Goal: Information Seeking & Learning: Learn about a topic

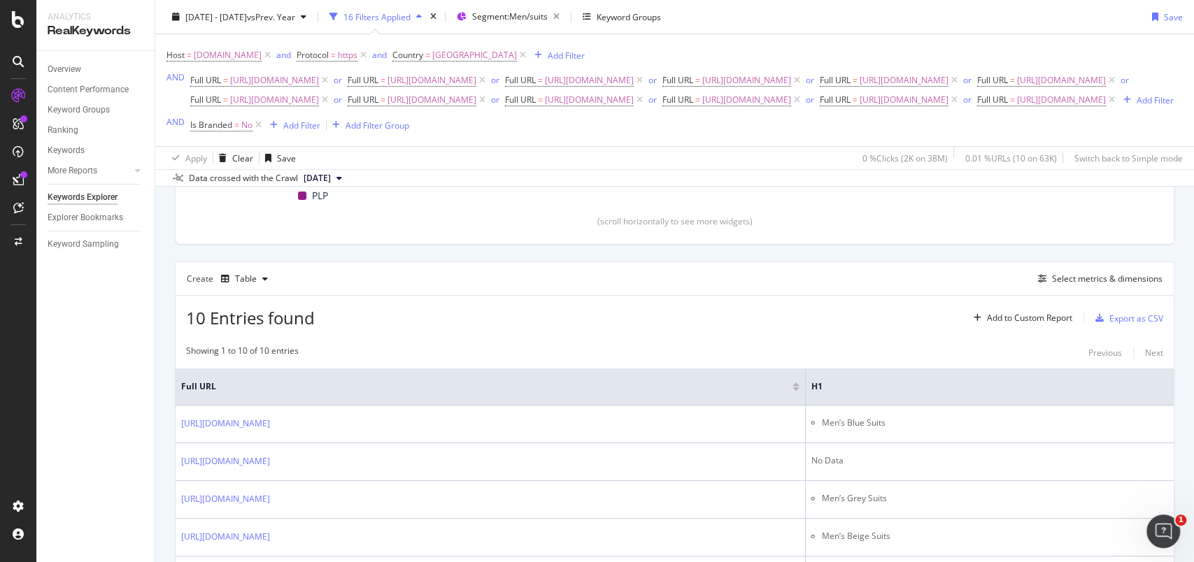
scroll to position [385, 0]
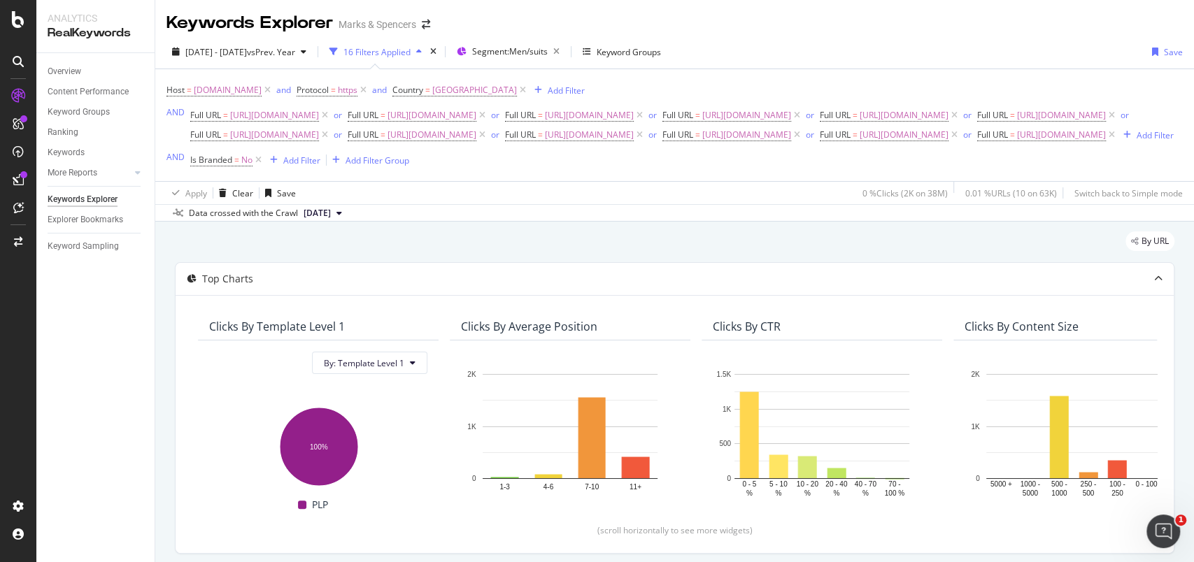
scroll to position [373, 0]
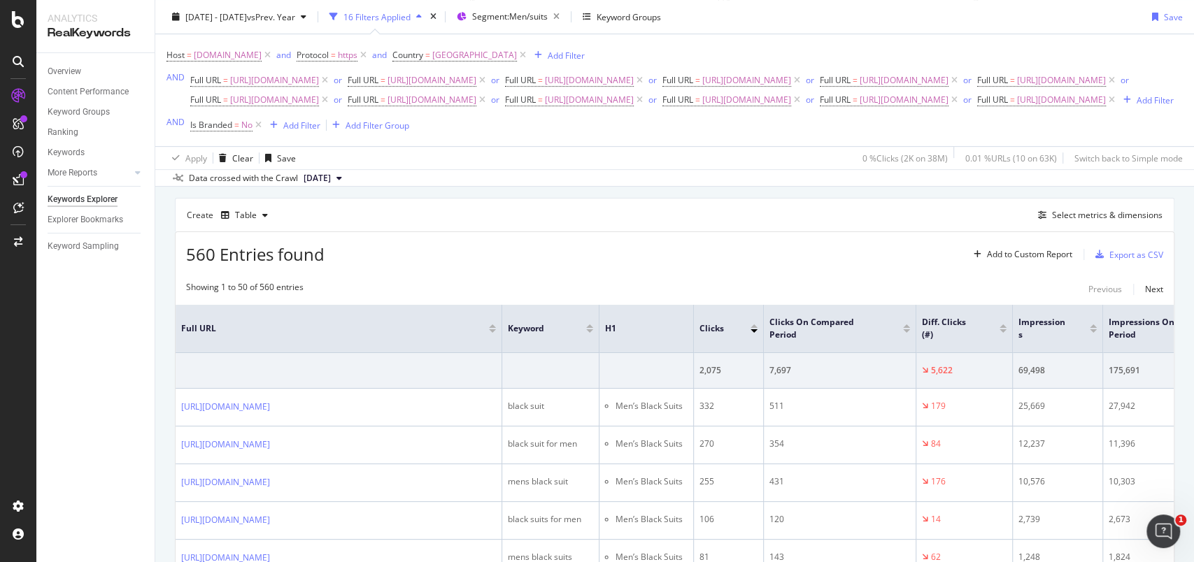
click at [1089, 231] on div "Create Table Select metrics & dimensions" at bounding box center [674, 215] width 999 height 34
click at [1083, 221] on div "Select metrics & dimensions" at bounding box center [1107, 215] width 111 height 12
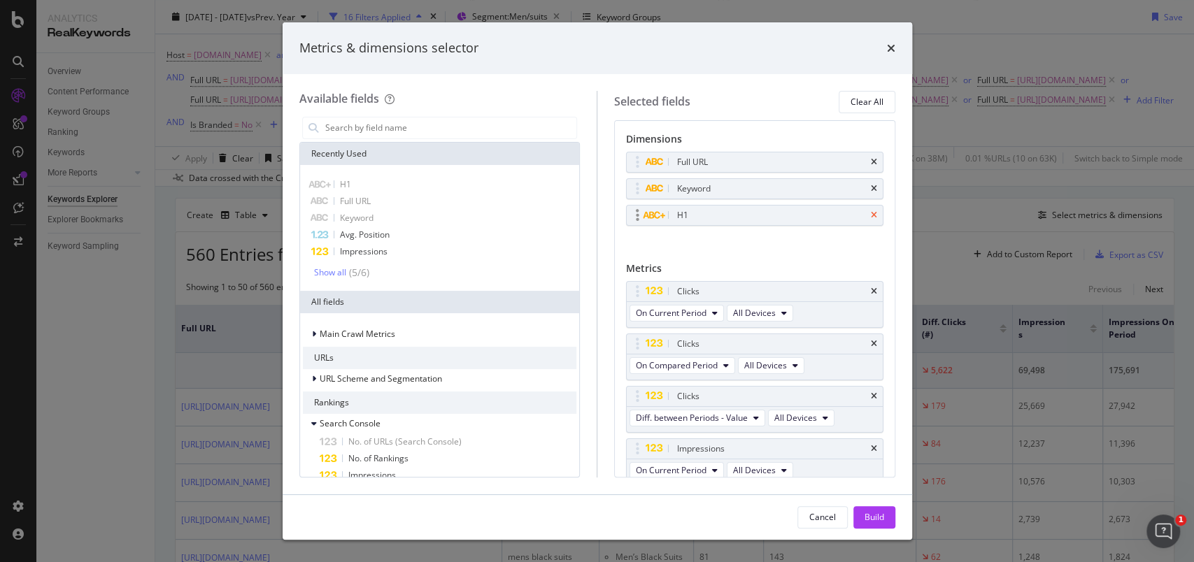
click at [871, 215] on icon "times" at bounding box center [874, 215] width 6 height 8
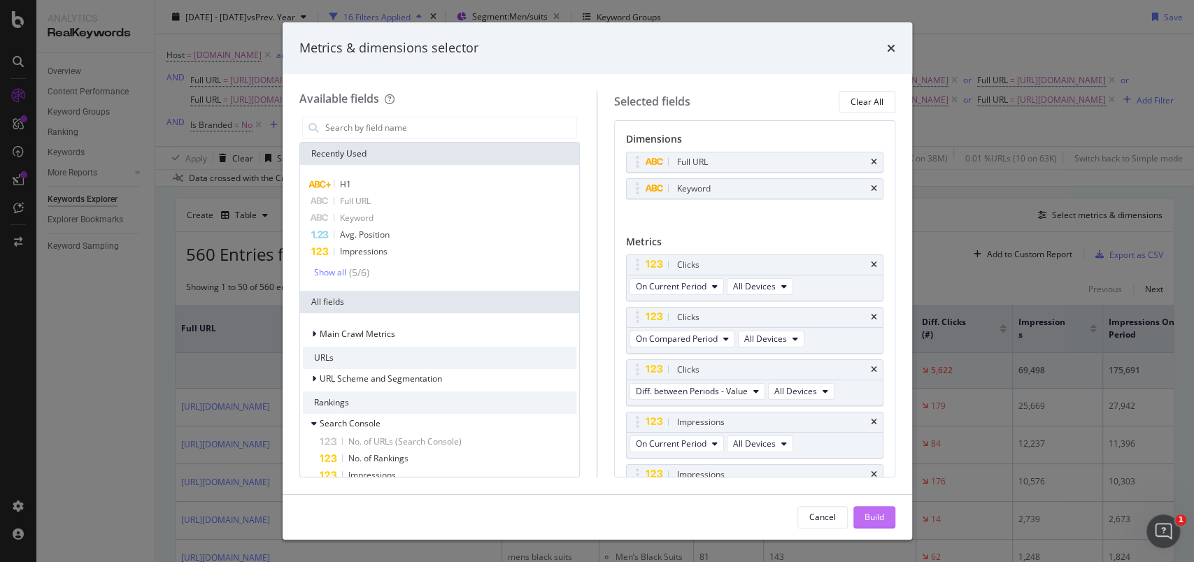
click at [867, 518] on div "Build" at bounding box center [874, 517] width 20 height 12
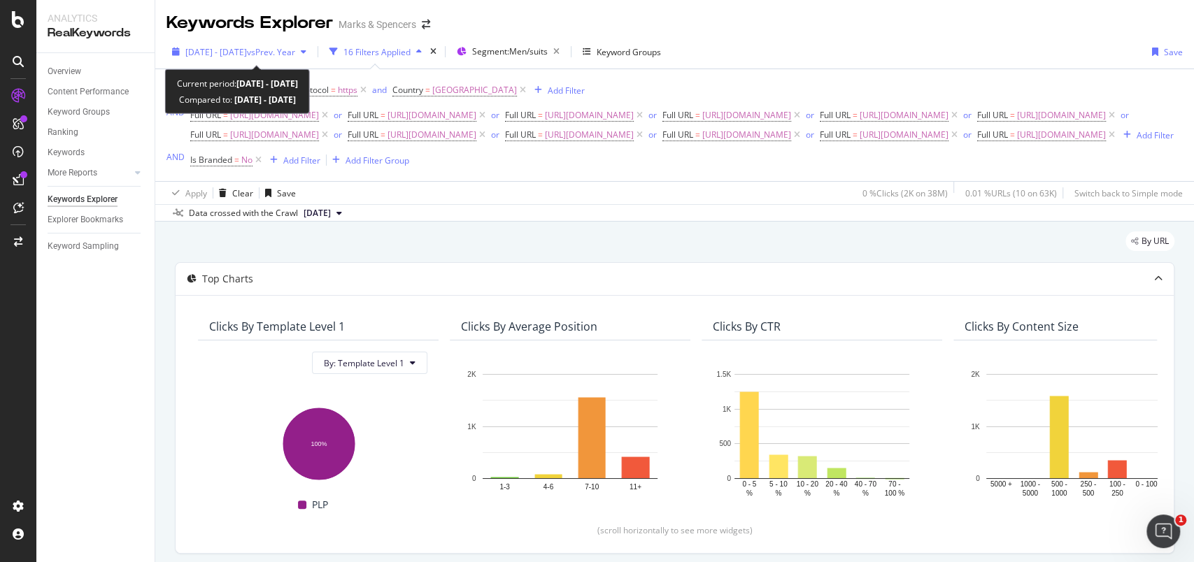
click at [174, 53] on icon "button" at bounding box center [176, 52] width 8 height 8
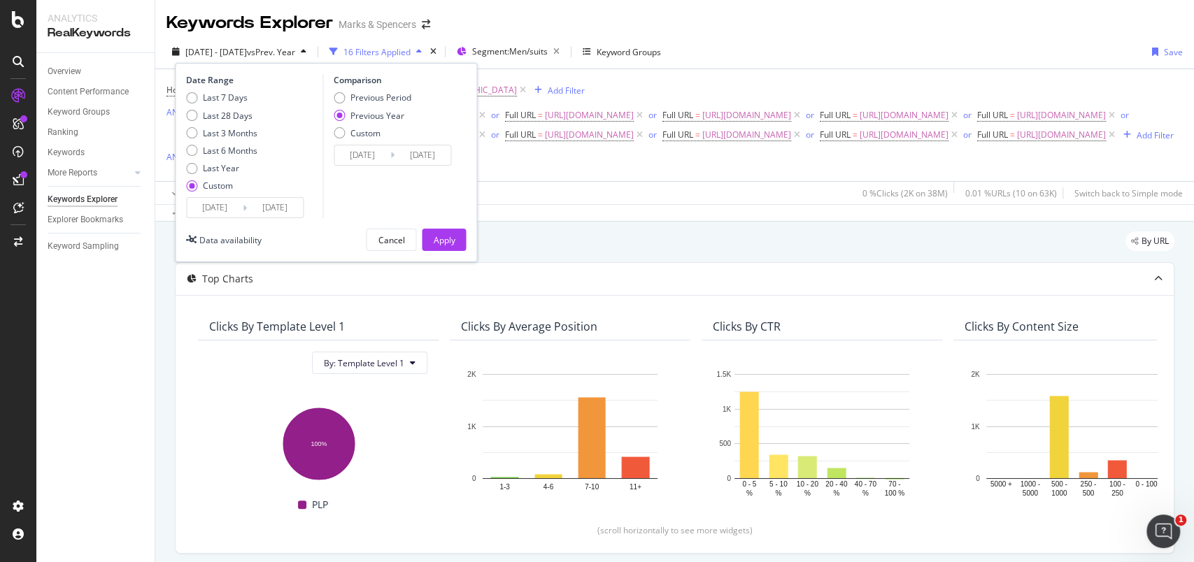
click at [204, 213] on input "[DATE]" at bounding box center [215, 208] width 56 height 20
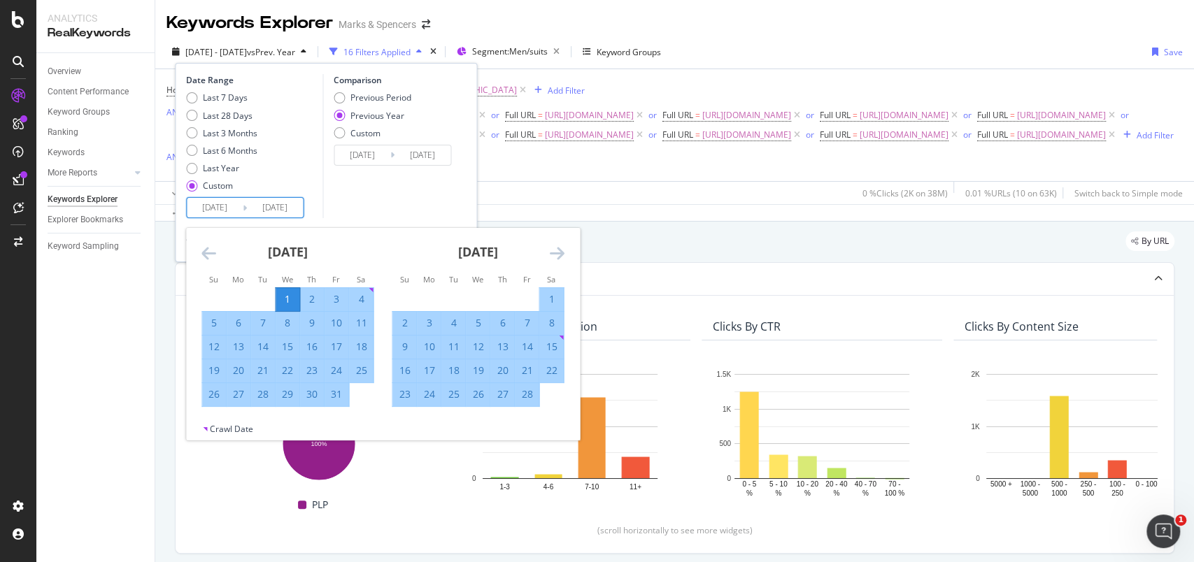
click at [206, 258] on icon "Move backward to switch to the previous month." at bounding box center [208, 253] width 15 height 17
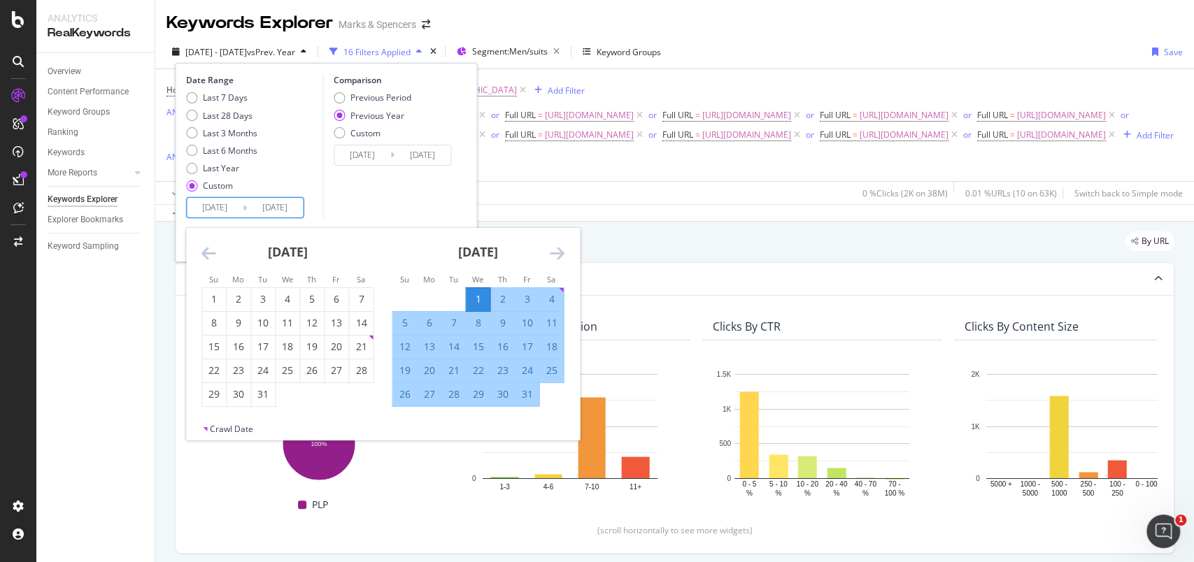
click at [206, 258] on icon "Move backward to switch to the previous month." at bounding box center [208, 253] width 15 height 17
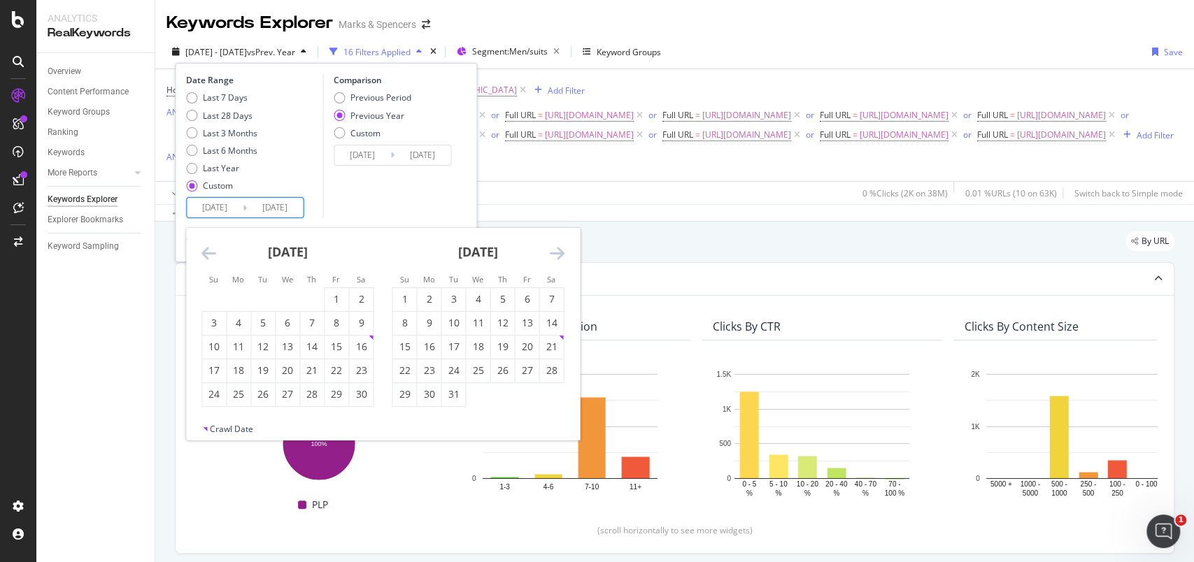
click at [206, 258] on icon "Move backward to switch to the previous month." at bounding box center [208, 253] width 15 height 17
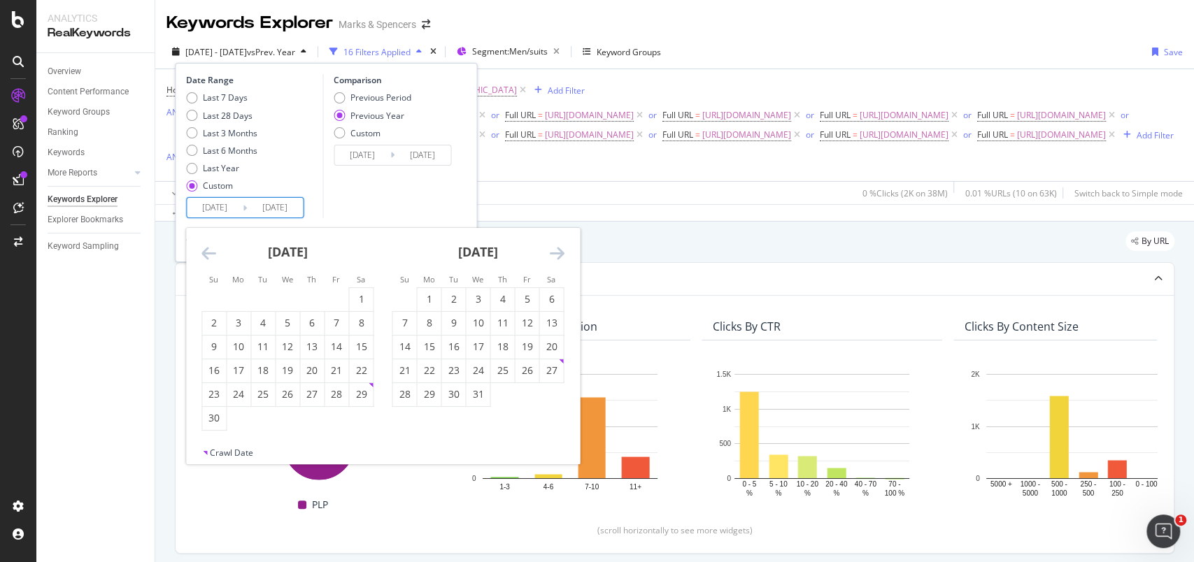
click at [206, 258] on icon "Move backward to switch to the previous month." at bounding box center [208, 253] width 15 height 17
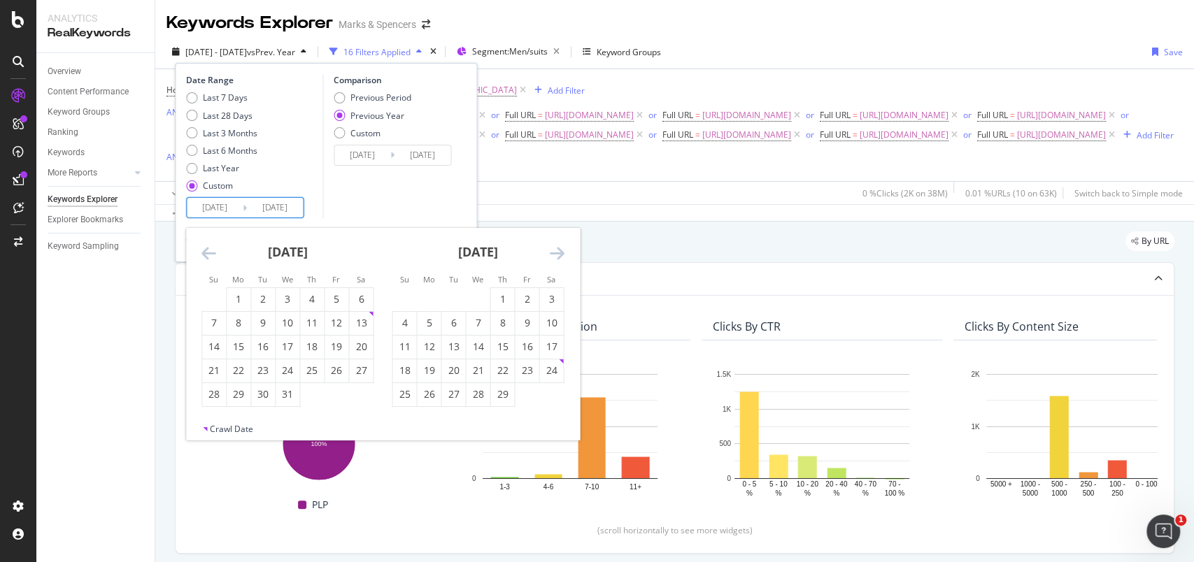
click at [206, 258] on icon "Move backward to switch to the previous month." at bounding box center [208, 253] width 15 height 17
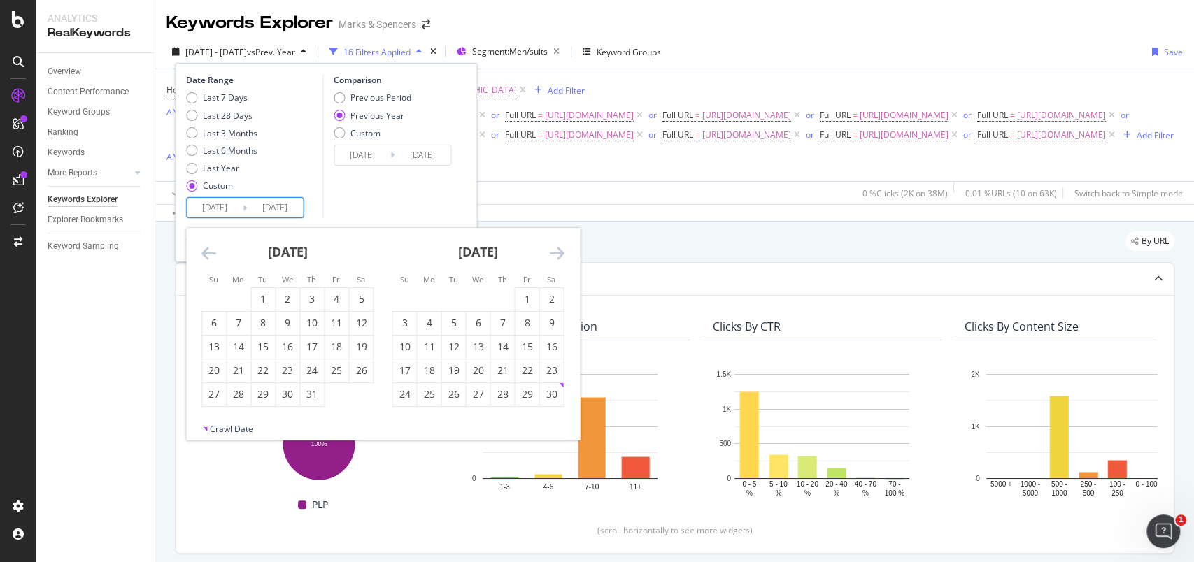
click at [206, 258] on icon "Move backward to switch to the previous month." at bounding box center [208, 253] width 15 height 17
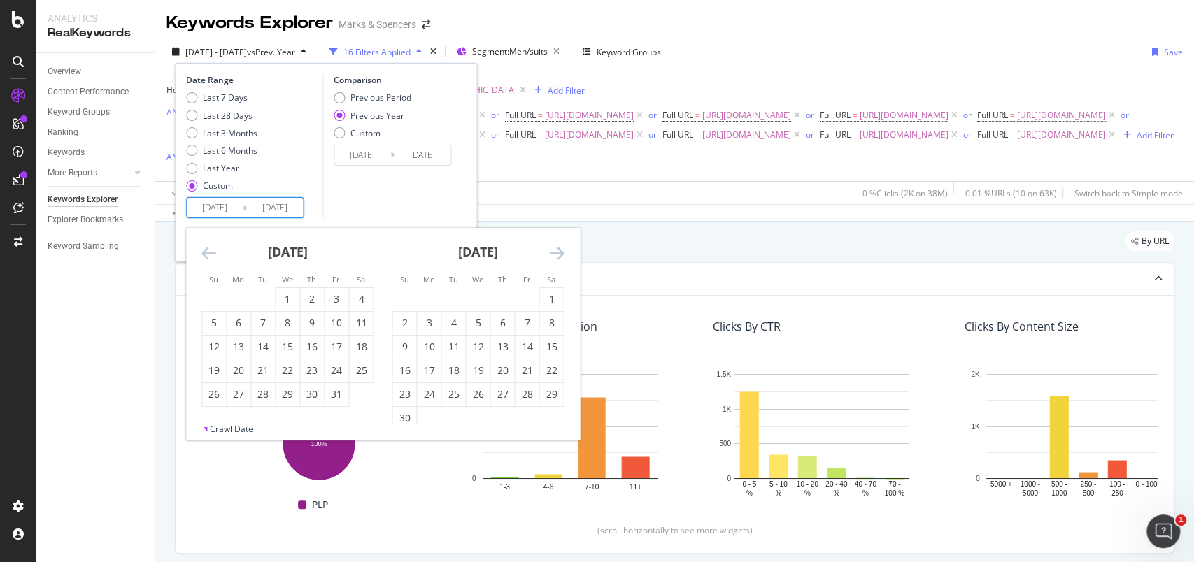
click at [206, 258] on icon "Move backward to switch to the previous month." at bounding box center [208, 253] width 15 height 17
click at [209, 291] on div "1" at bounding box center [214, 299] width 24 height 23
type input "[DATE]"
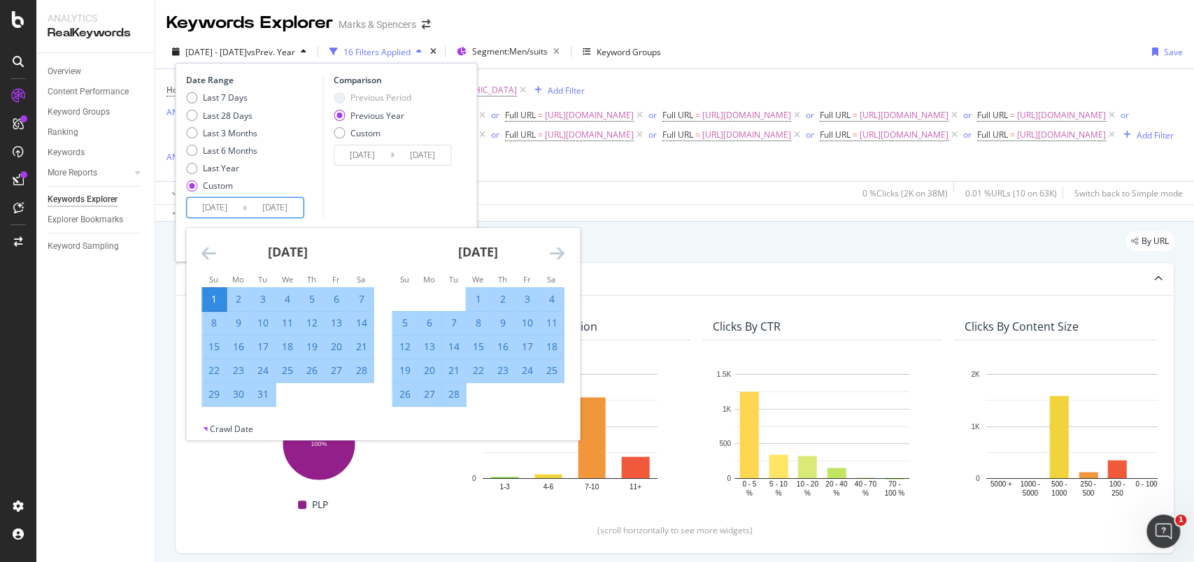
click at [557, 248] on icon "Move forward to switch to the next month." at bounding box center [556, 253] width 15 height 17
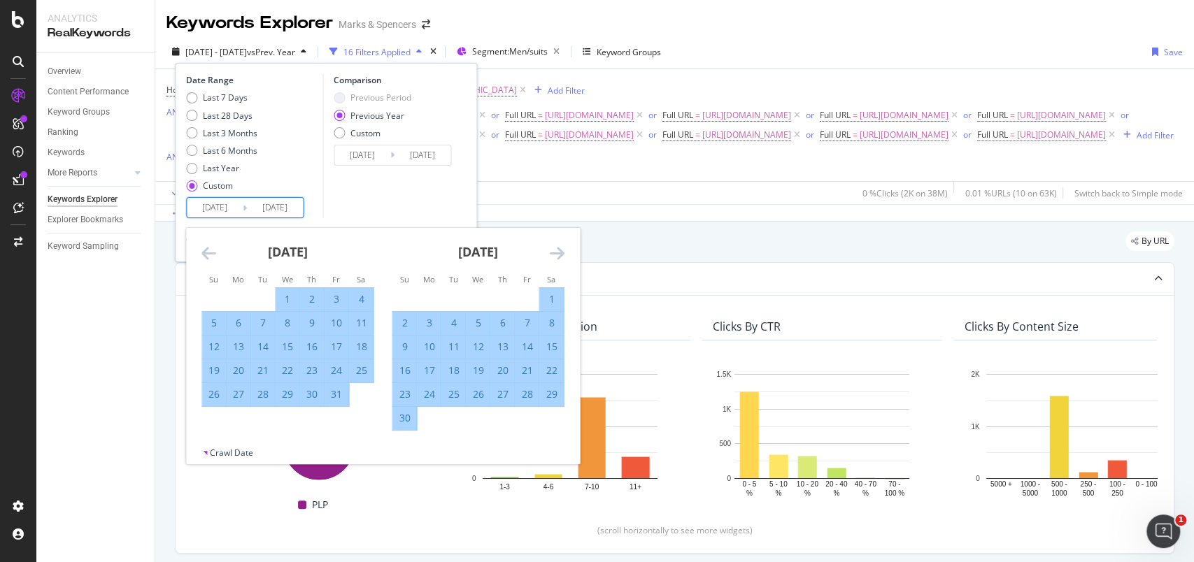
click at [557, 248] on icon "Move forward to switch to the next month." at bounding box center [556, 253] width 15 height 17
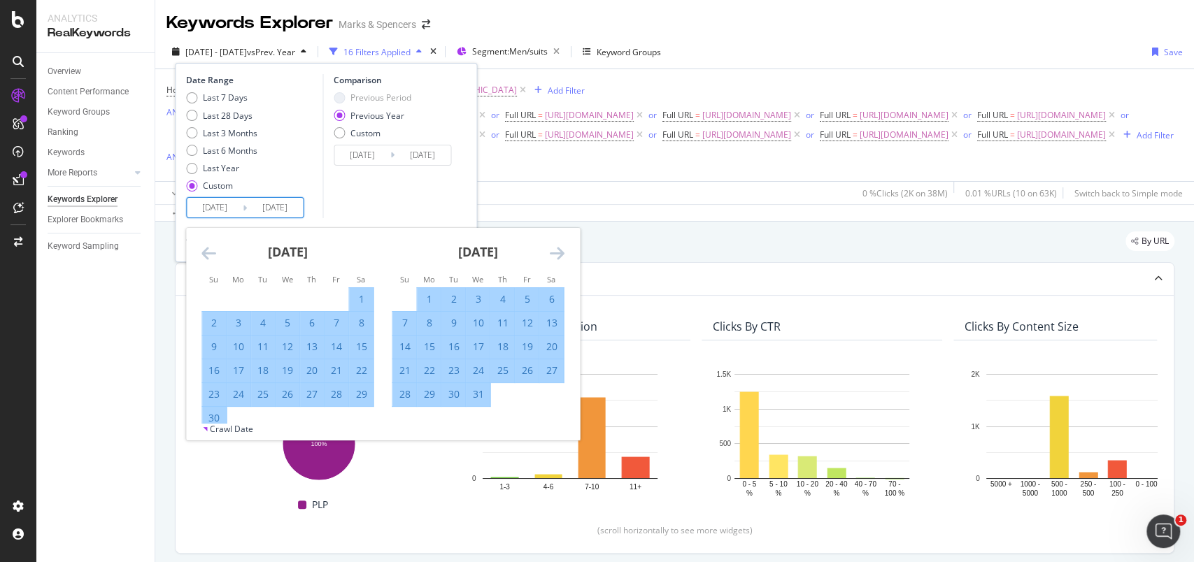
click at [557, 248] on icon "Move forward to switch to the next month." at bounding box center [556, 253] width 15 height 17
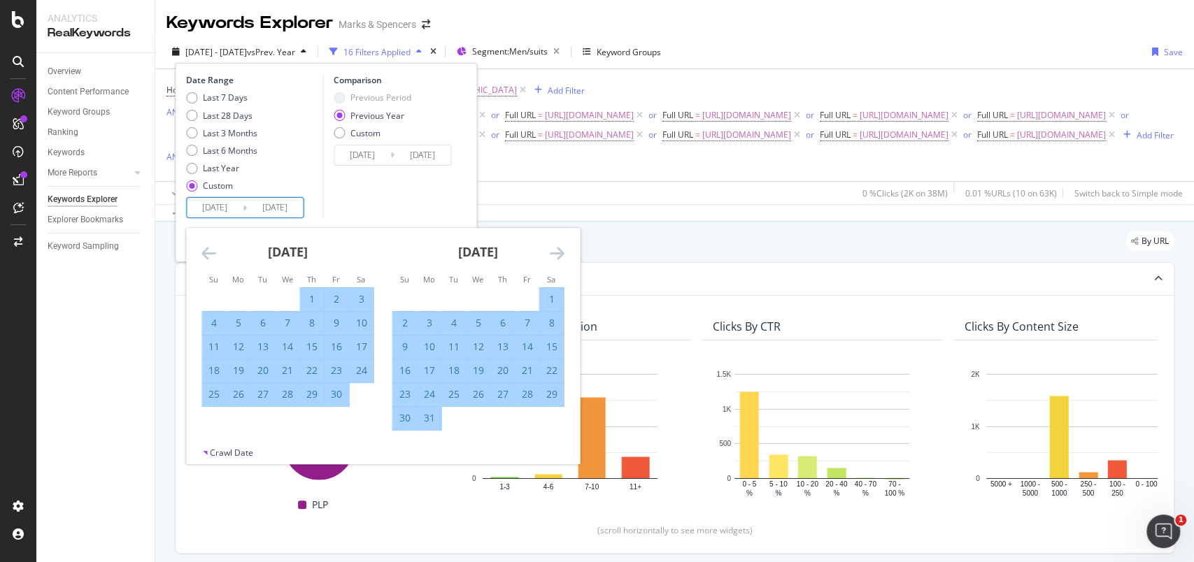
click at [557, 248] on icon "Move forward to switch to the next month." at bounding box center [556, 253] width 15 height 17
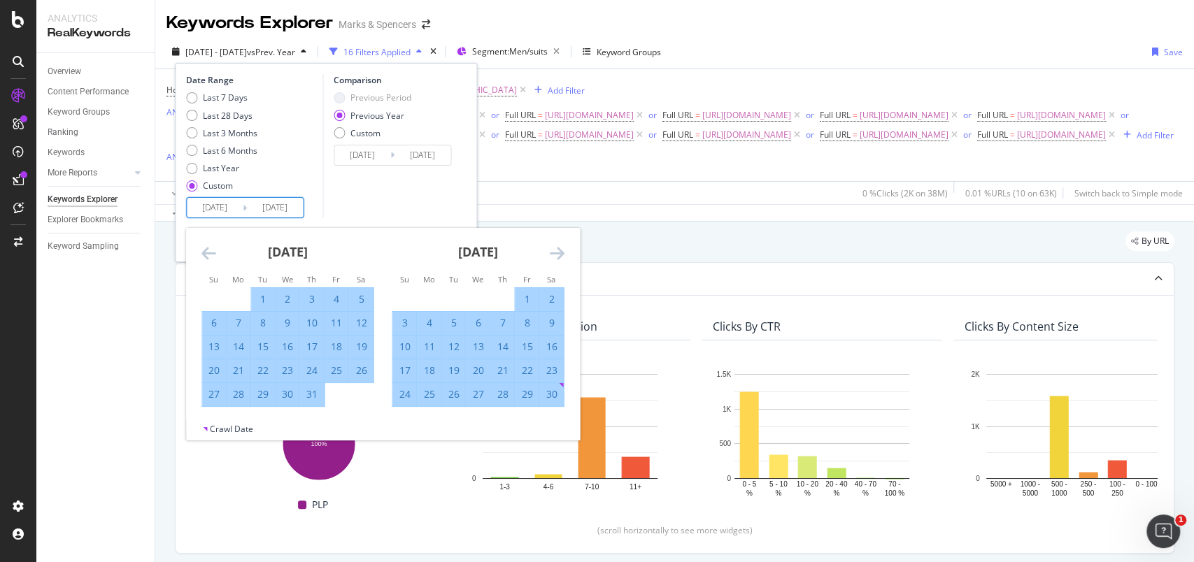
click at [557, 248] on icon "Move forward to switch to the next month." at bounding box center [556, 253] width 15 height 17
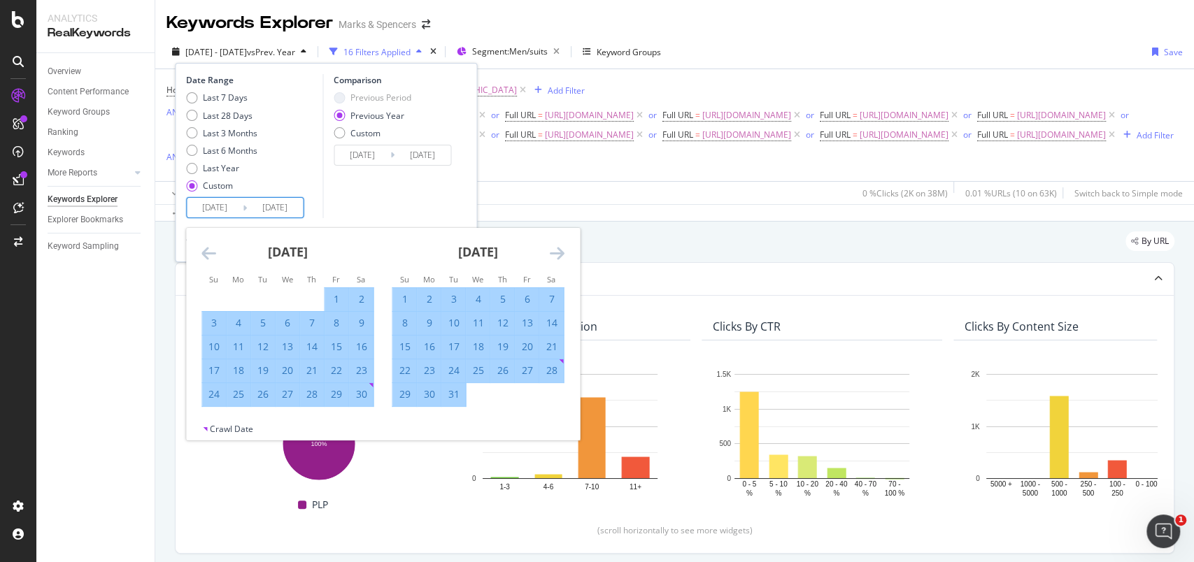
click at [557, 248] on icon "Move forward to switch to the next month." at bounding box center [556, 253] width 15 height 17
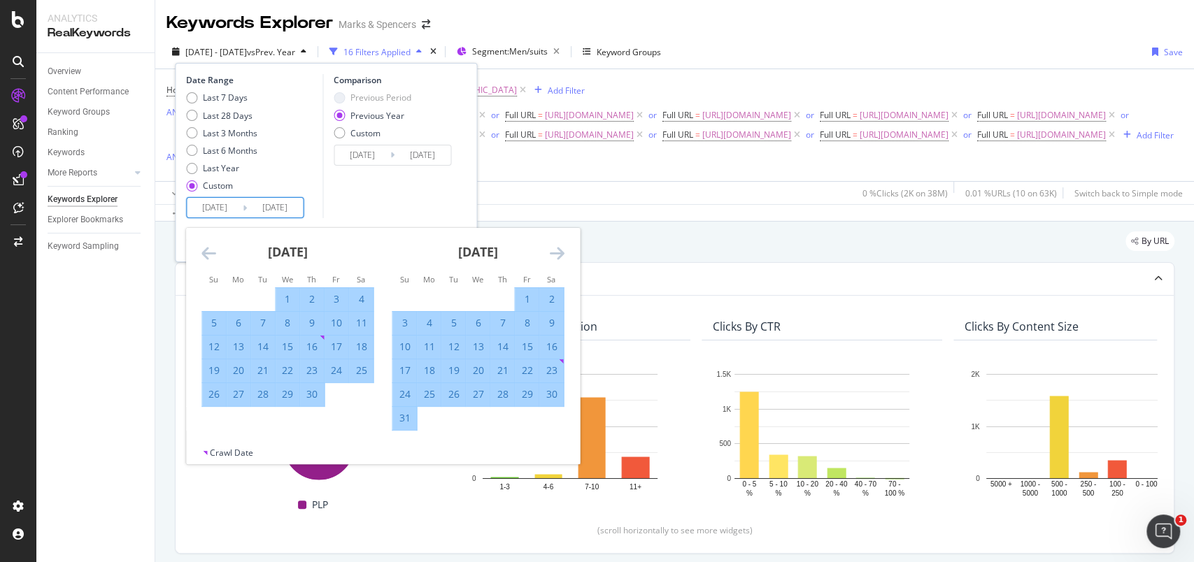
click at [557, 248] on icon "Move forward to switch to the next month." at bounding box center [556, 253] width 15 height 17
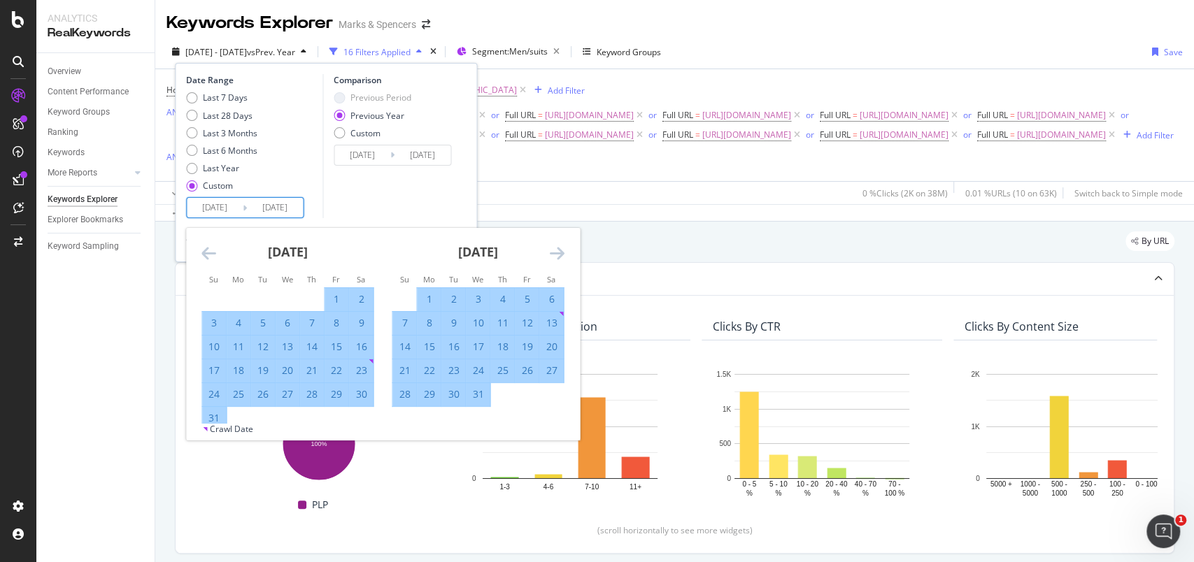
click at [557, 248] on icon "Move forward to switch to the next month." at bounding box center [556, 253] width 15 height 17
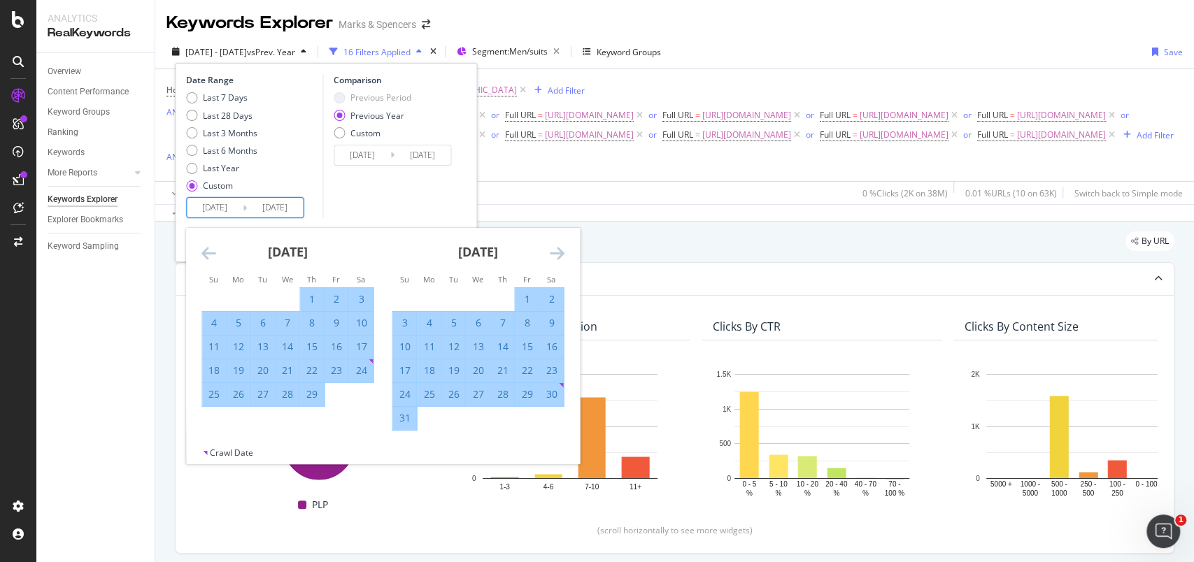
click at [557, 248] on icon "Move forward to switch to the next month." at bounding box center [556, 253] width 15 height 17
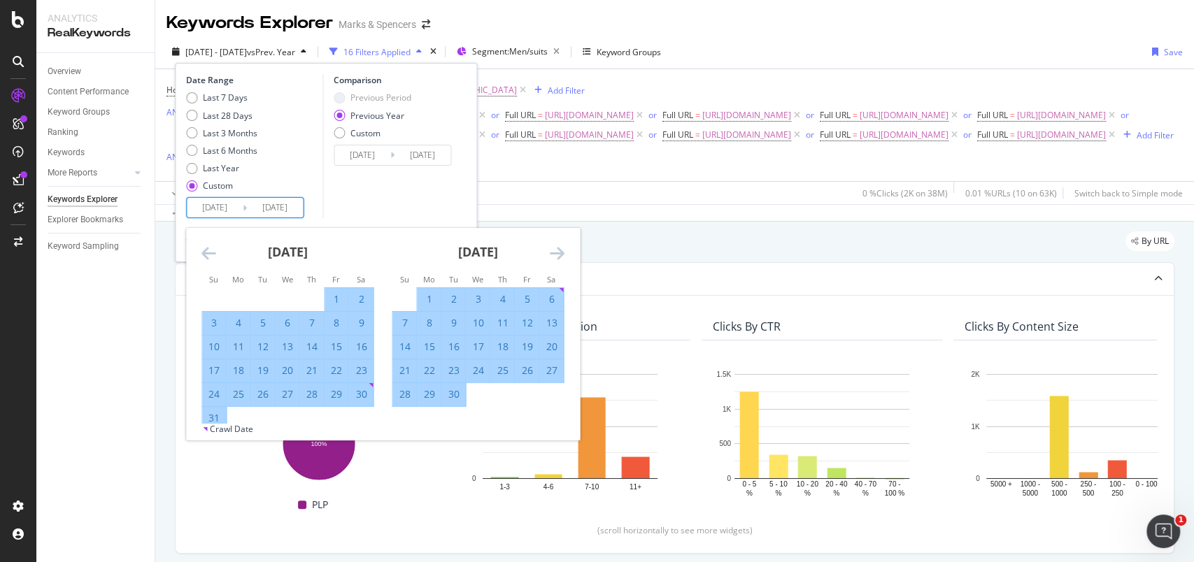
click at [557, 248] on icon "Move forward to switch to the next month." at bounding box center [556, 253] width 15 height 17
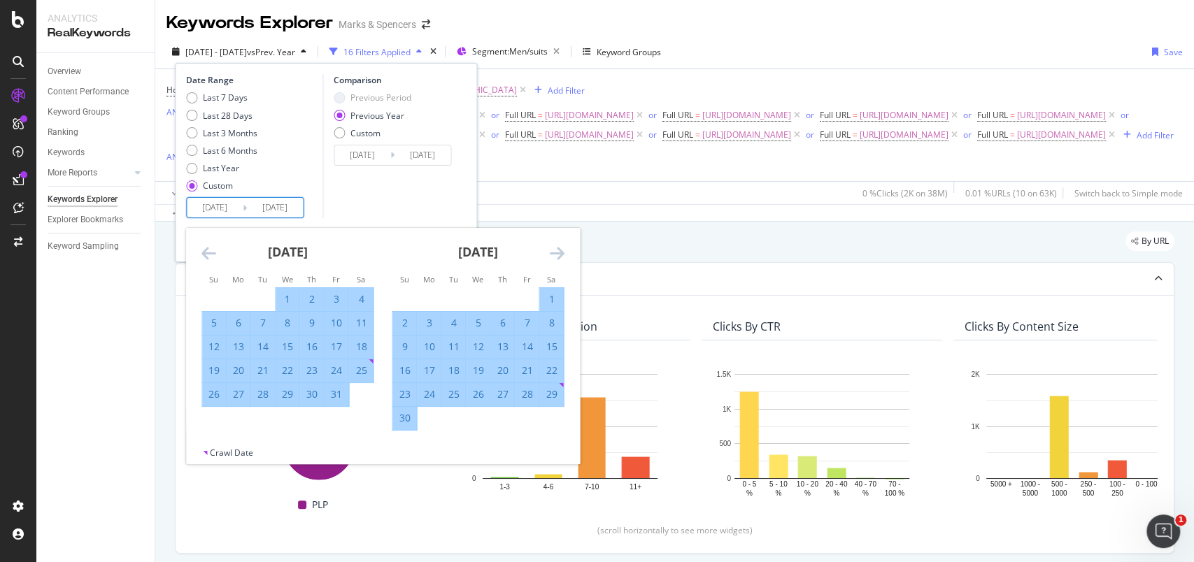
click at [557, 248] on icon "Move forward to switch to the next month." at bounding box center [556, 253] width 15 height 17
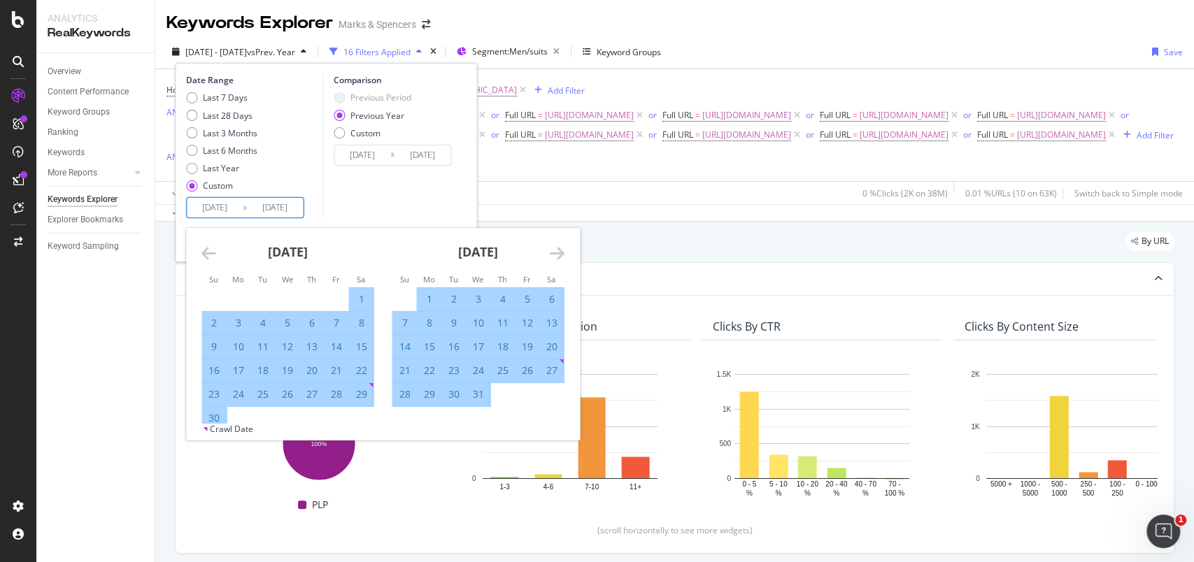
click at [557, 248] on icon "Move forward to switch to the next month." at bounding box center [556, 253] width 15 height 17
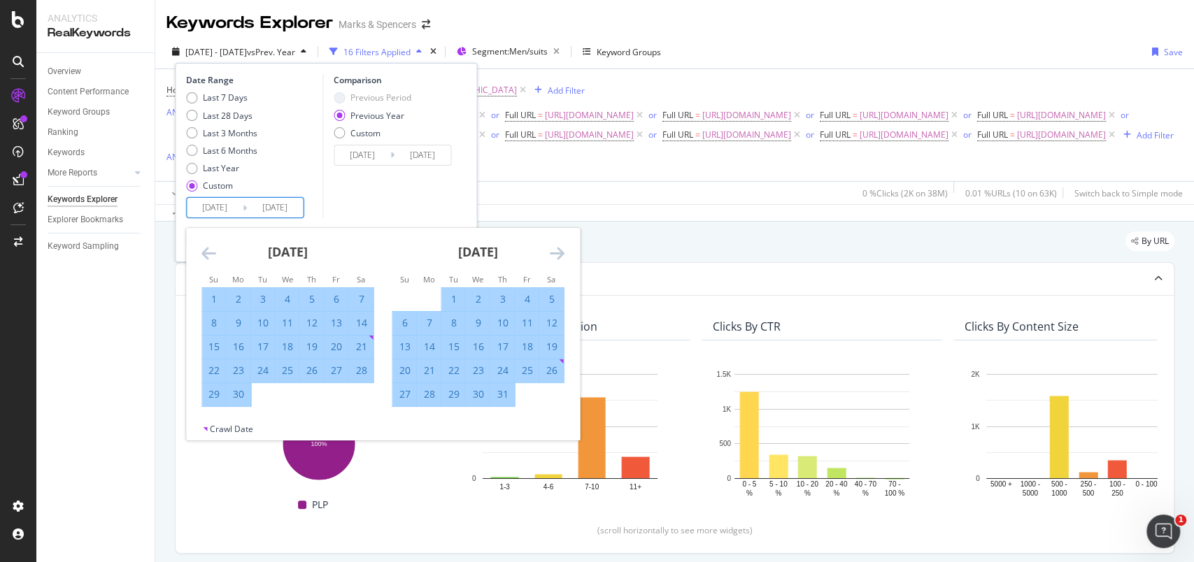
click at [557, 248] on icon "Move forward to switch to the next month." at bounding box center [556, 253] width 15 height 17
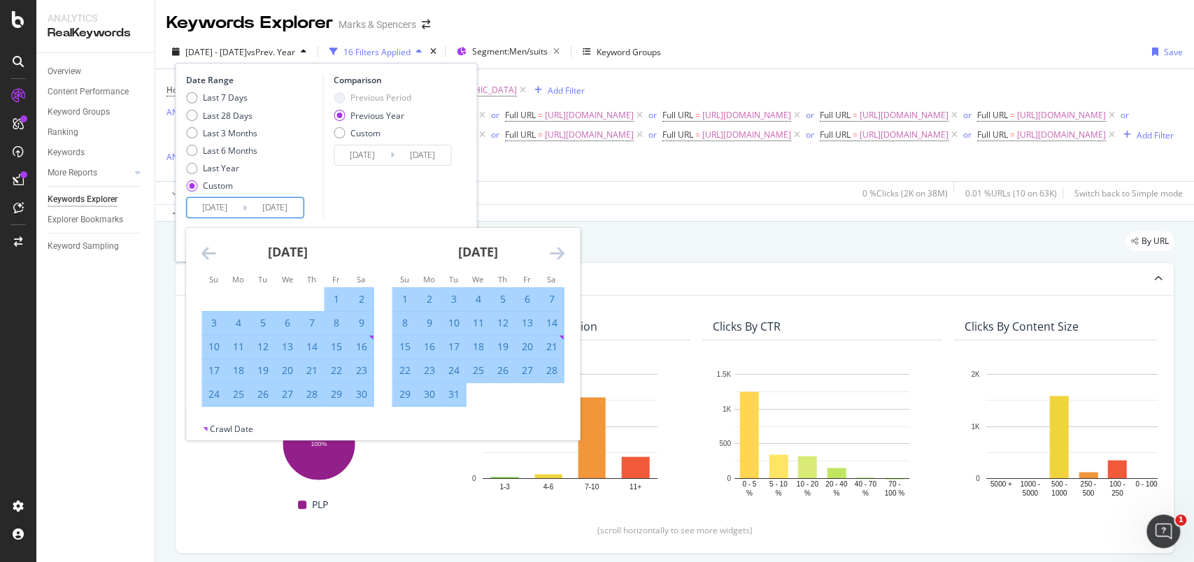
click at [557, 248] on icon "Move forward to switch to the next month." at bounding box center [556, 253] width 15 height 17
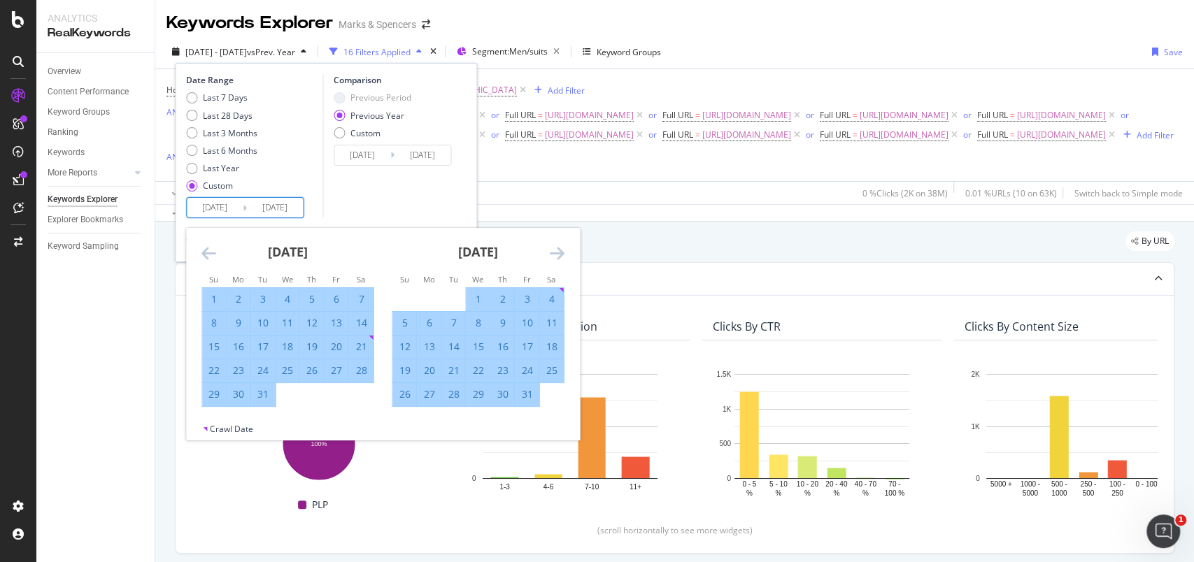
click at [557, 248] on icon "Move forward to switch to the next month." at bounding box center [556, 253] width 15 height 17
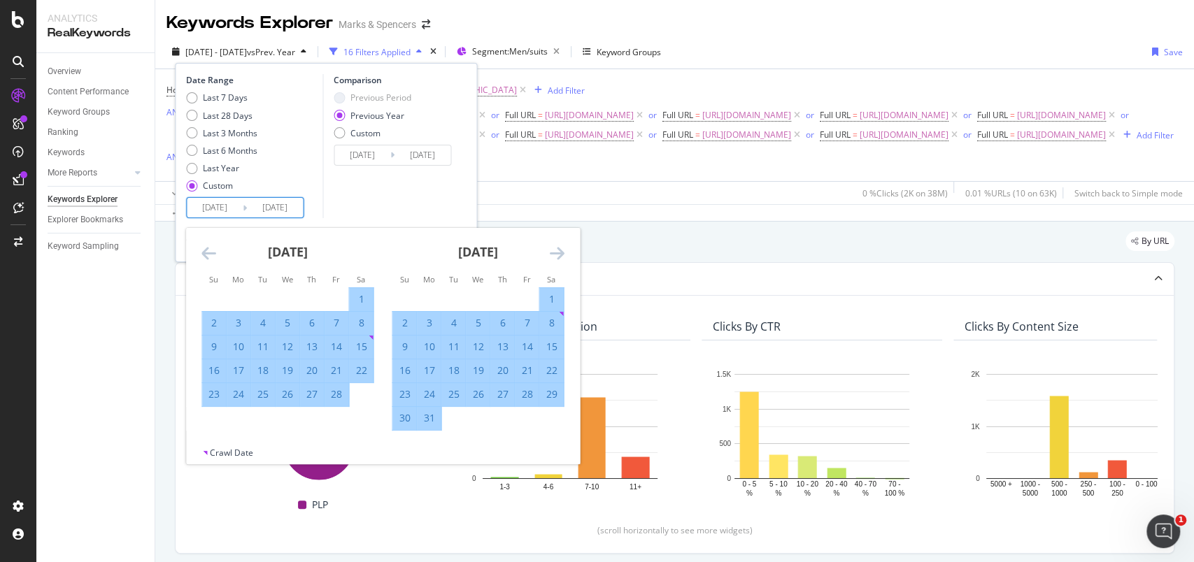
click at [557, 248] on icon "Move forward to switch to the next month." at bounding box center [556, 253] width 15 height 17
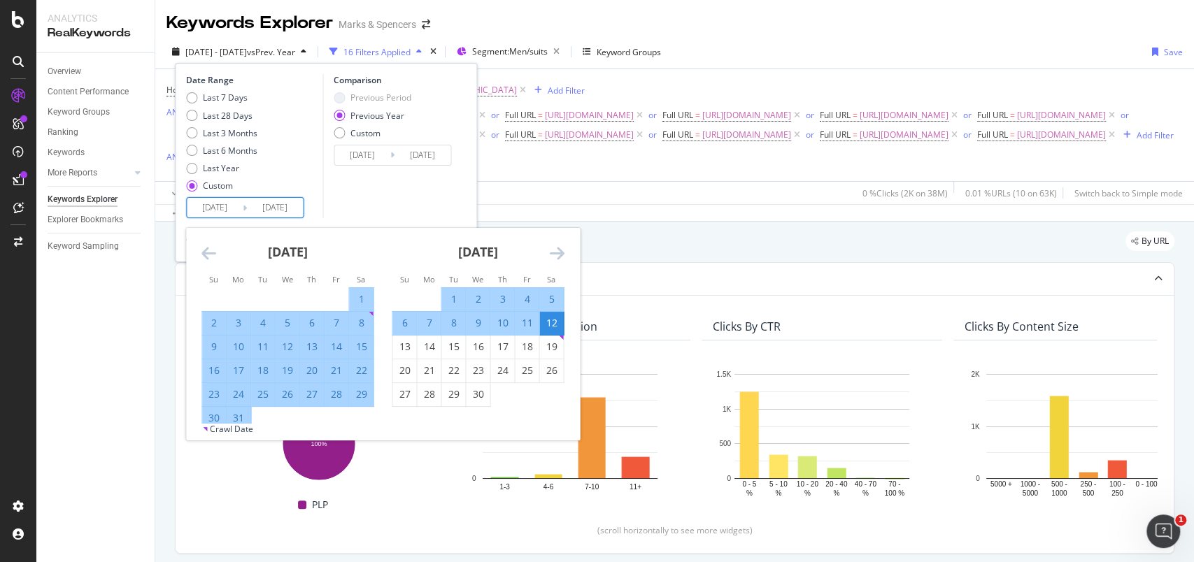
click at [557, 248] on icon "Move forward to switch to the next month." at bounding box center [556, 253] width 15 height 17
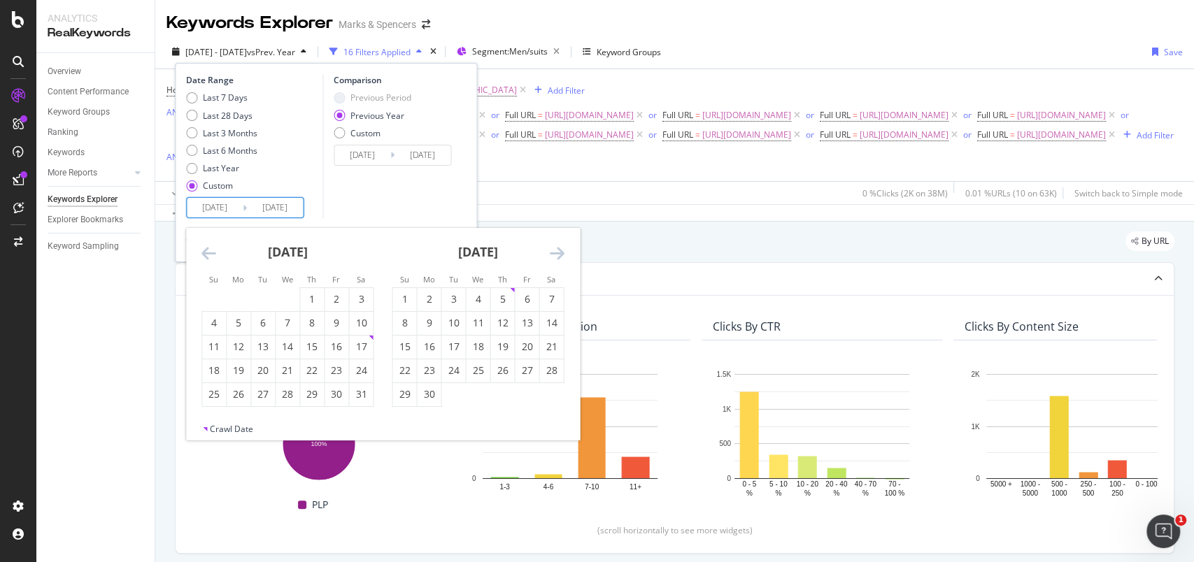
click at [559, 247] on icon "Move forward to switch to the next month." at bounding box center [556, 253] width 15 height 17
click at [213, 252] on icon "Move backward to switch to the previous month." at bounding box center [208, 253] width 15 height 17
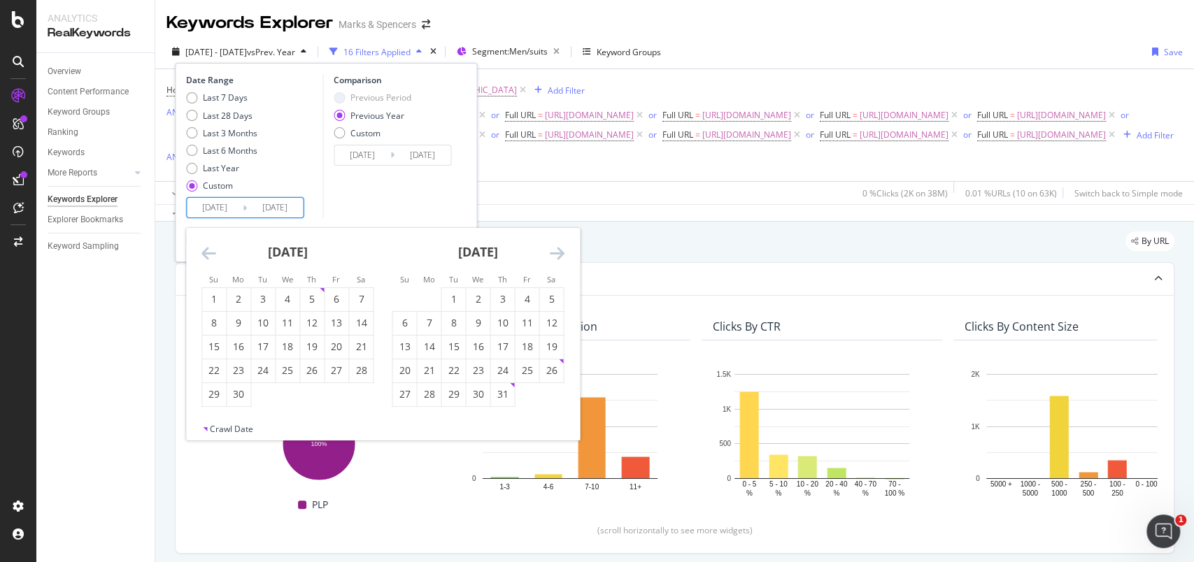
click at [213, 252] on icon "Move backward to switch to the previous month." at bounding box center [208, 253] width 15 height 17
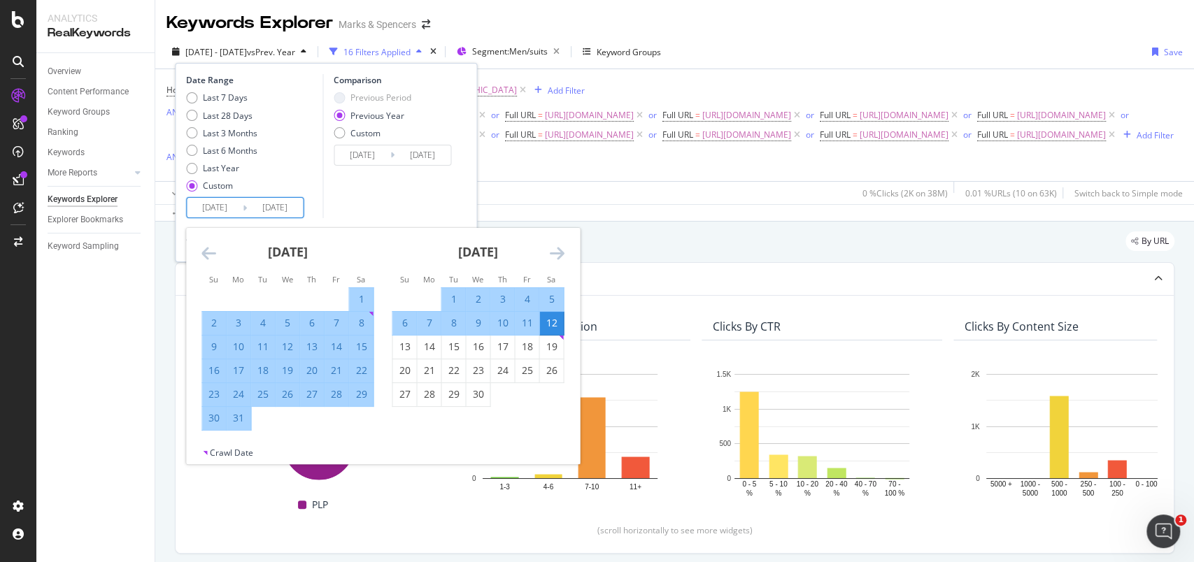
click at [436, 211] on div "Comparison Previous Period Previous Year Custom [DATE] Navigate forward to inte…" at bounding box center [388, 146] width 133 height 144
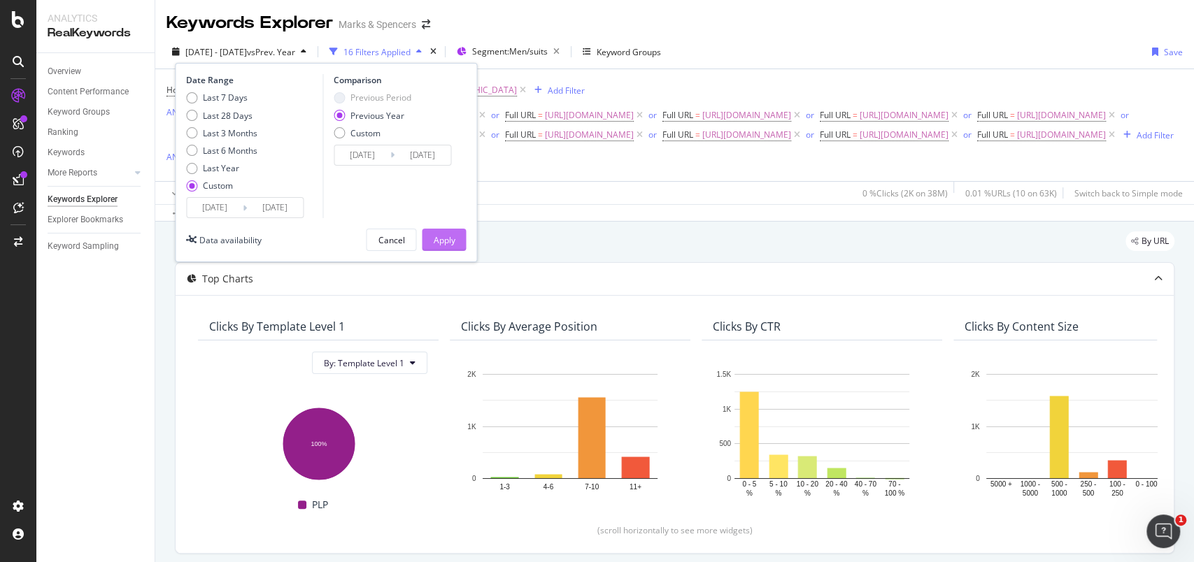
click at [430, 243] on button "Apply" at bounding box center [444, 240] width 44 height 22
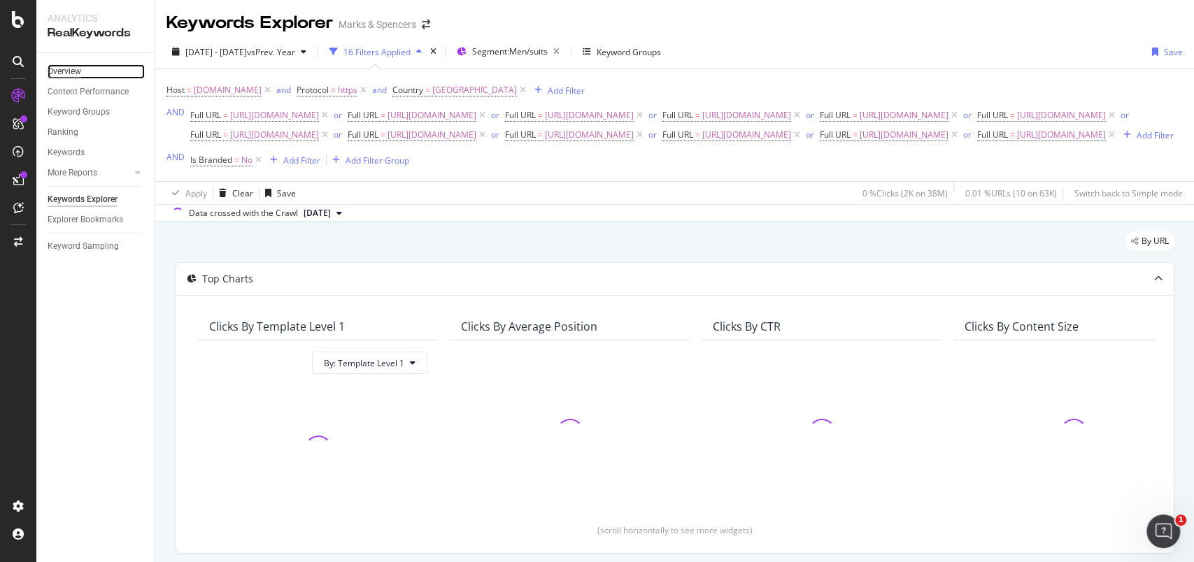
click at [73, 69] on div "Overview" at bounding box center [65, 71] width 34 height 15
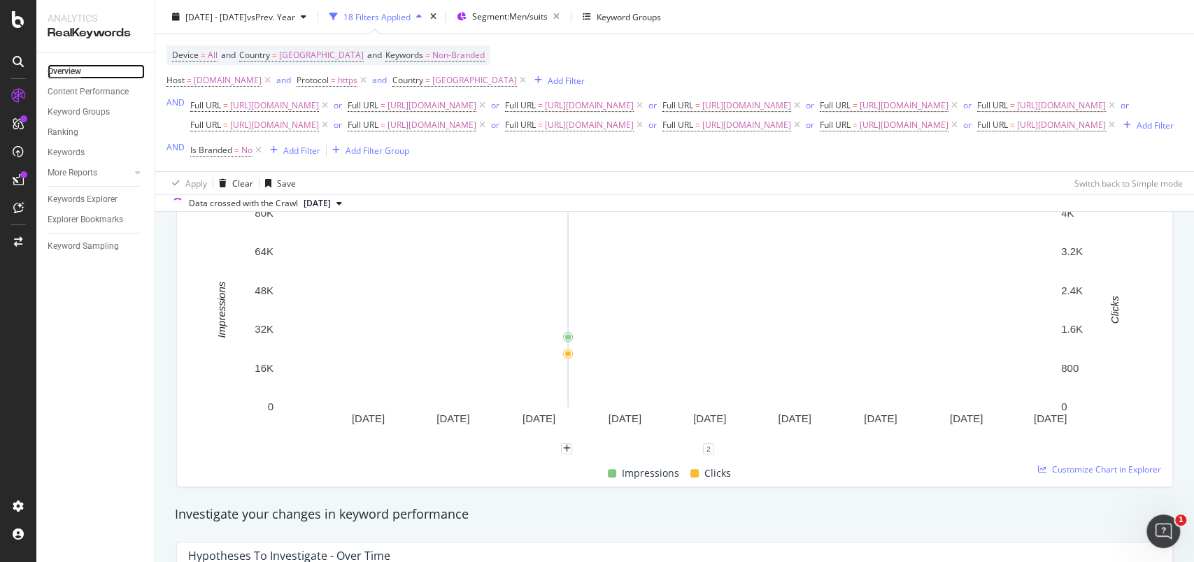
scroll to position [186, 0]
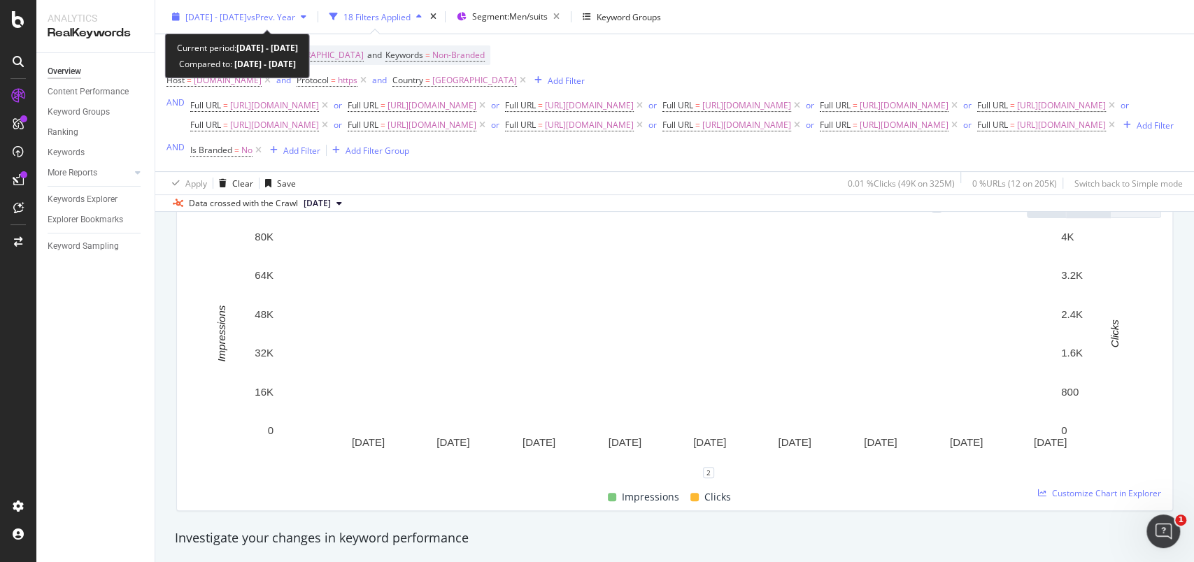
click at [175, 22] on div "[DATE] - [DATE] vs Prev. Year" at bounding box center [238, 16] width 145 height 21
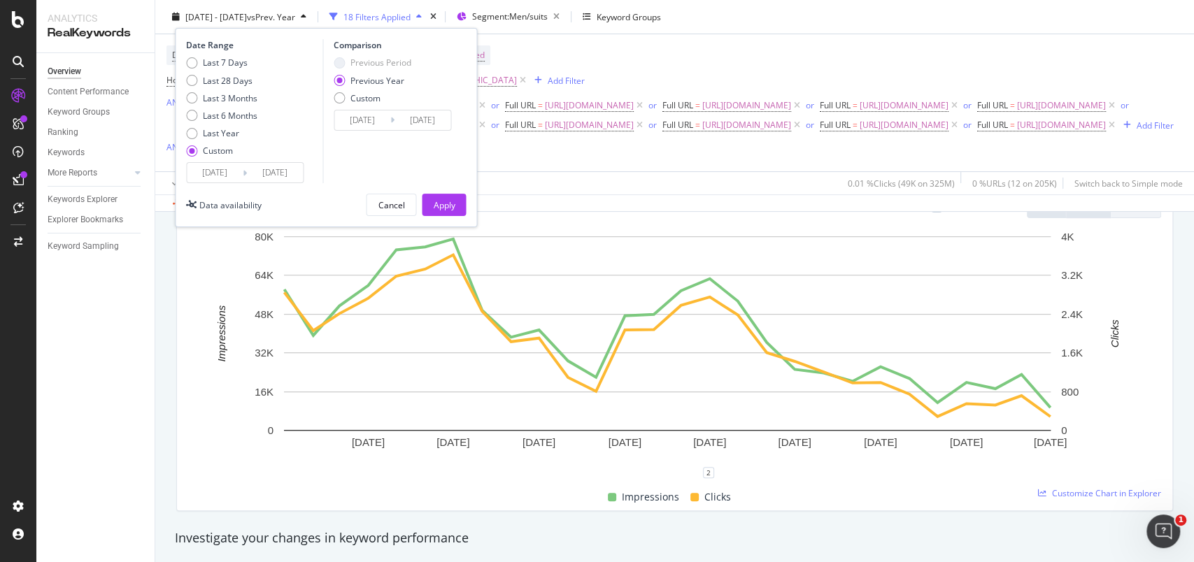
click at [203, 173] on input "[DATE]" at bounding box center [215, 173] width 56 height 20
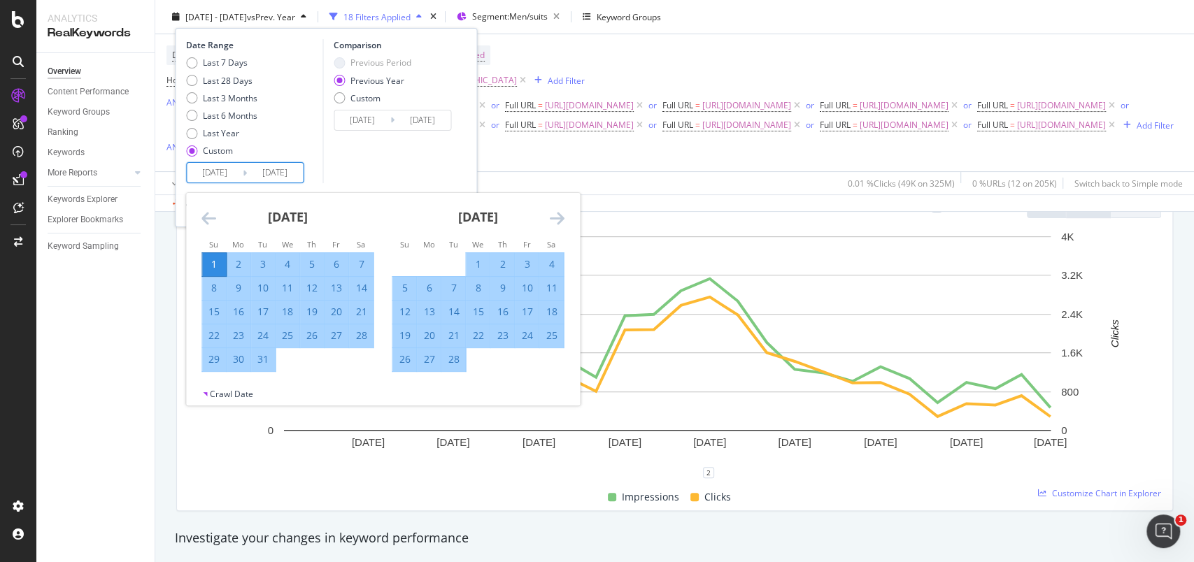
click at [206, 215] on icon "Move backward to switch to the previous month." at bounding box center [208, 218] width 15 height 17
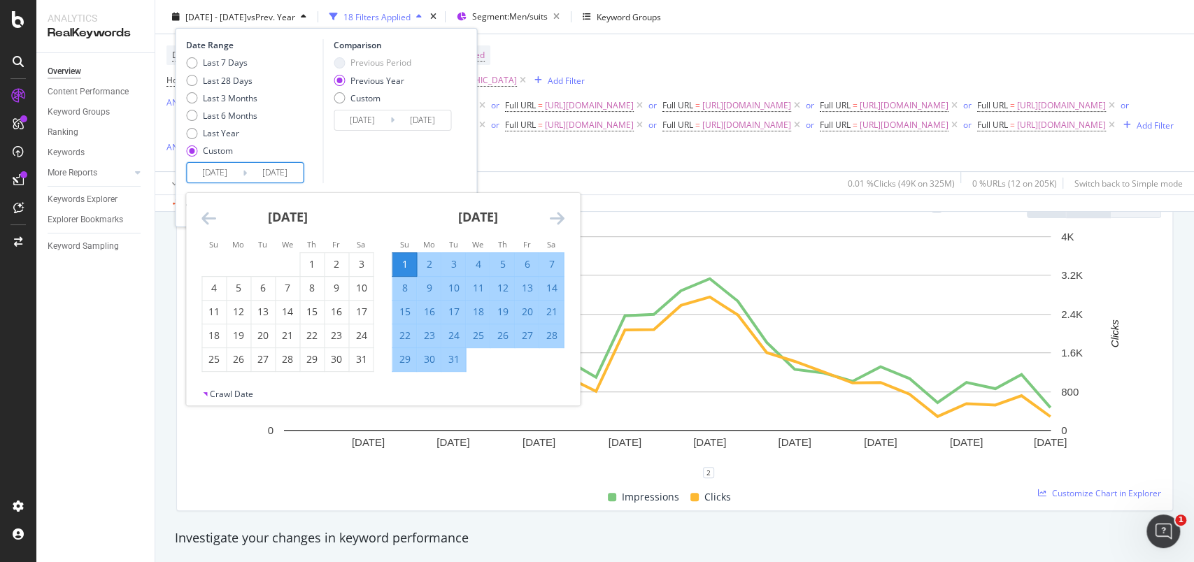
click at [206, 215] on icon "Move backward to switch to the previous month." at bounding box center [208, 218] width 15 height 17
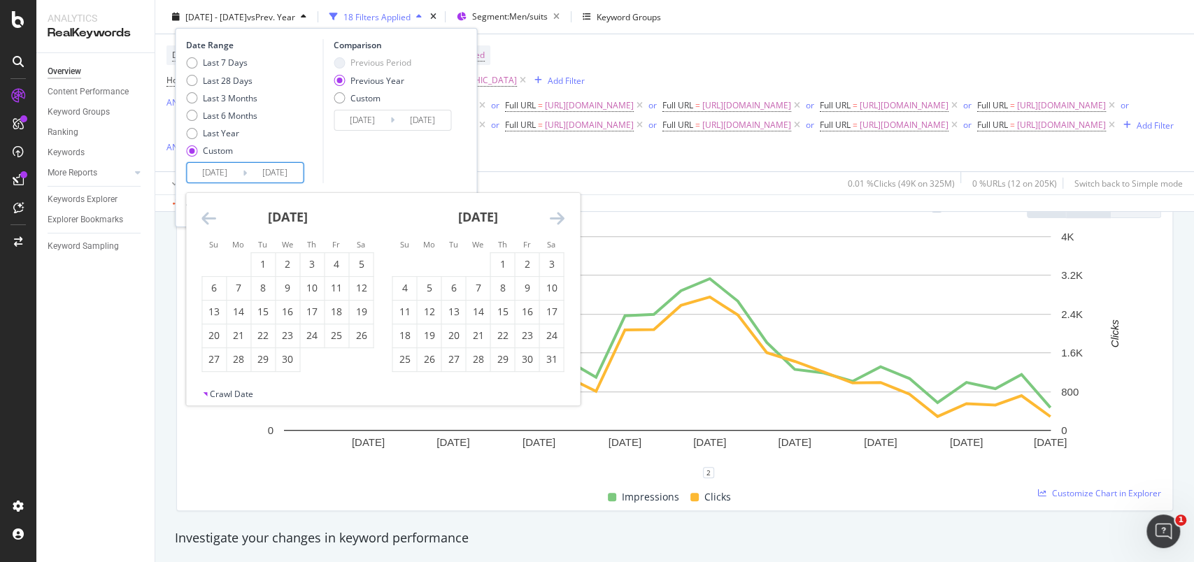
click at [206, 215] on icon "Move backward to switch to the previous month." at bounding box center [208, 218] width 15 height 17
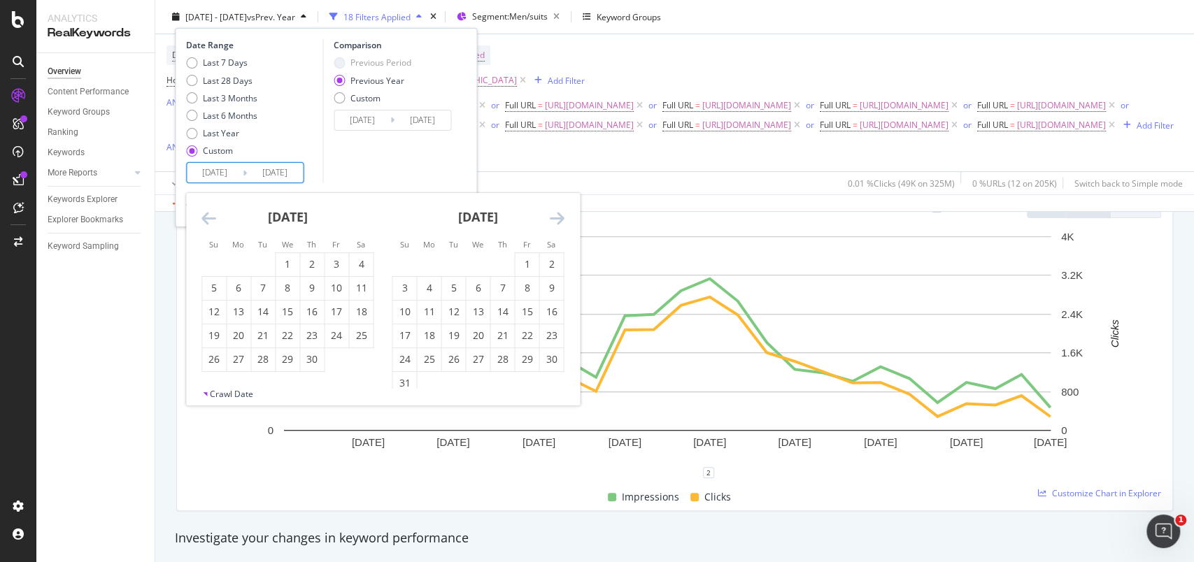
click at [206, 215] on icon "Move backward to switch to the previous month." at bounding box center [208, 218] width 15 height 17
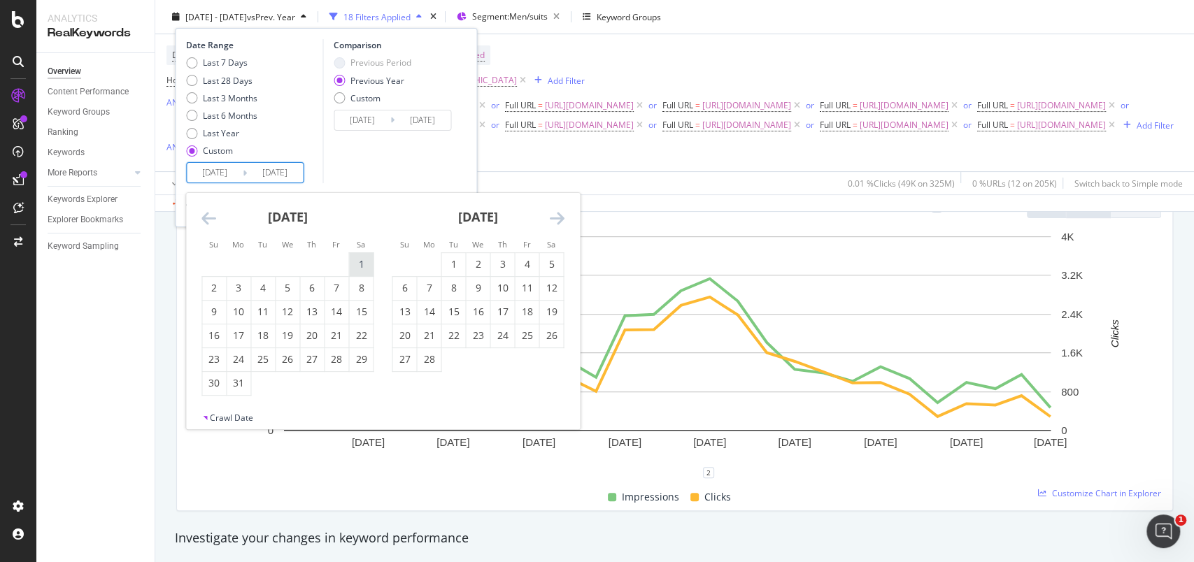
click at [352, 266] on div "1" at bounding box center [361, 264] width 24 height 14
type input "[DATE]"
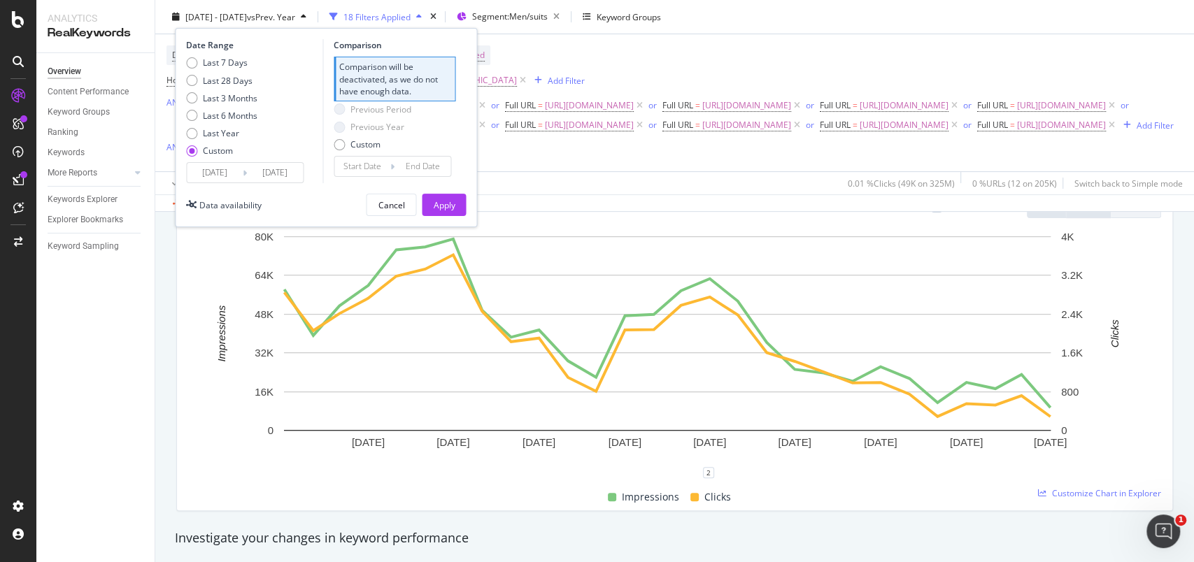
click at [469, 150] on div "Date Range Last 7 Days Last 28 Days Last 3 Months Last 6 Months Last Year Custo…" at bounding box center [326, 127] width 302 height 199
click at [457, 208] on button "Apply" at bounding box center [444, 205] width 44 height 22
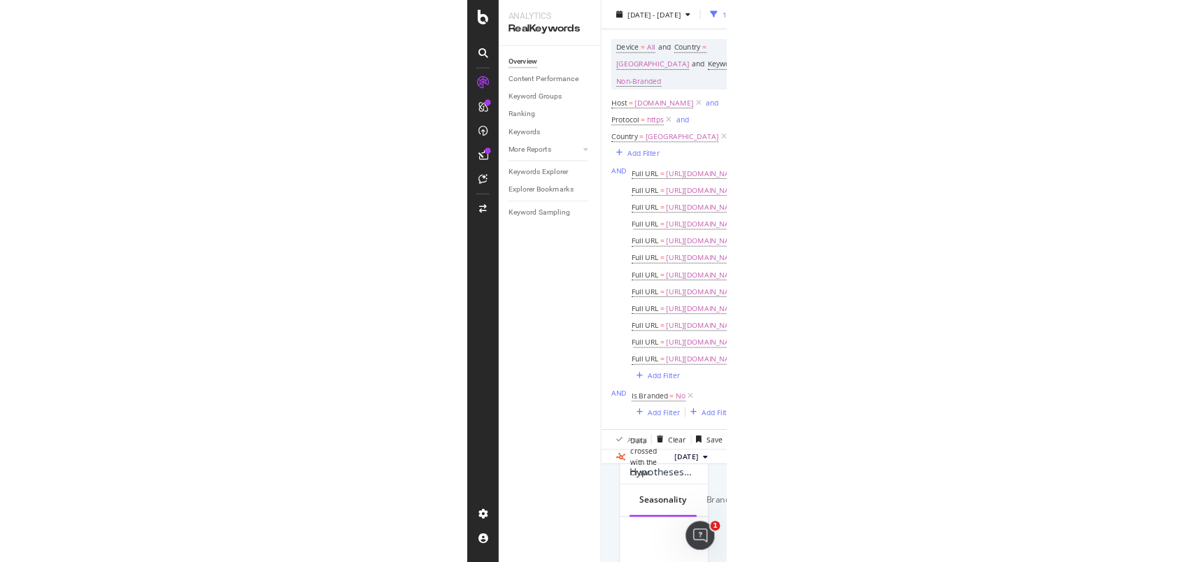
scroll to position [471, 0]
